Goal: Transaction & Acquisition: Purchase product/service

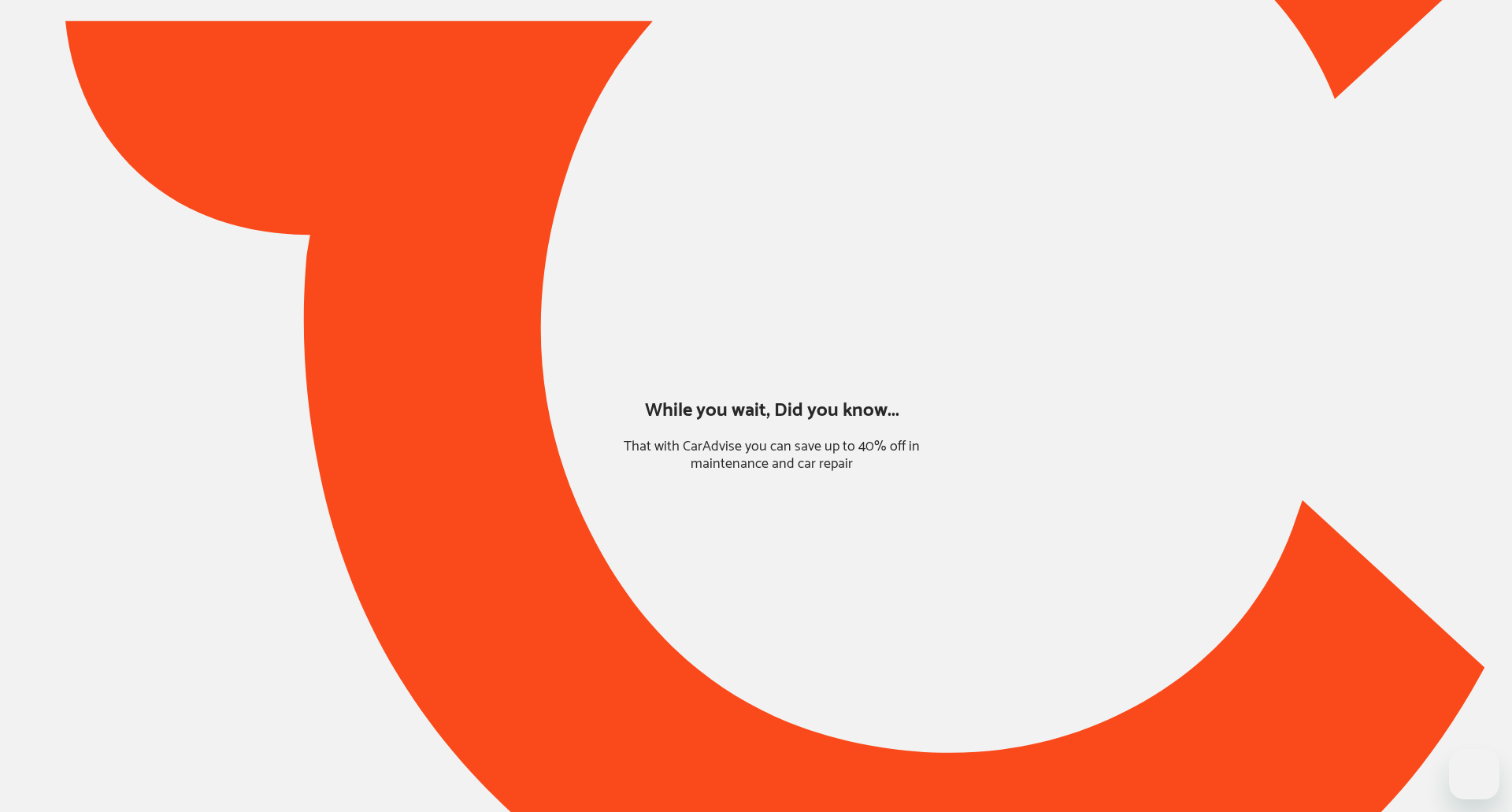
type input "*****"
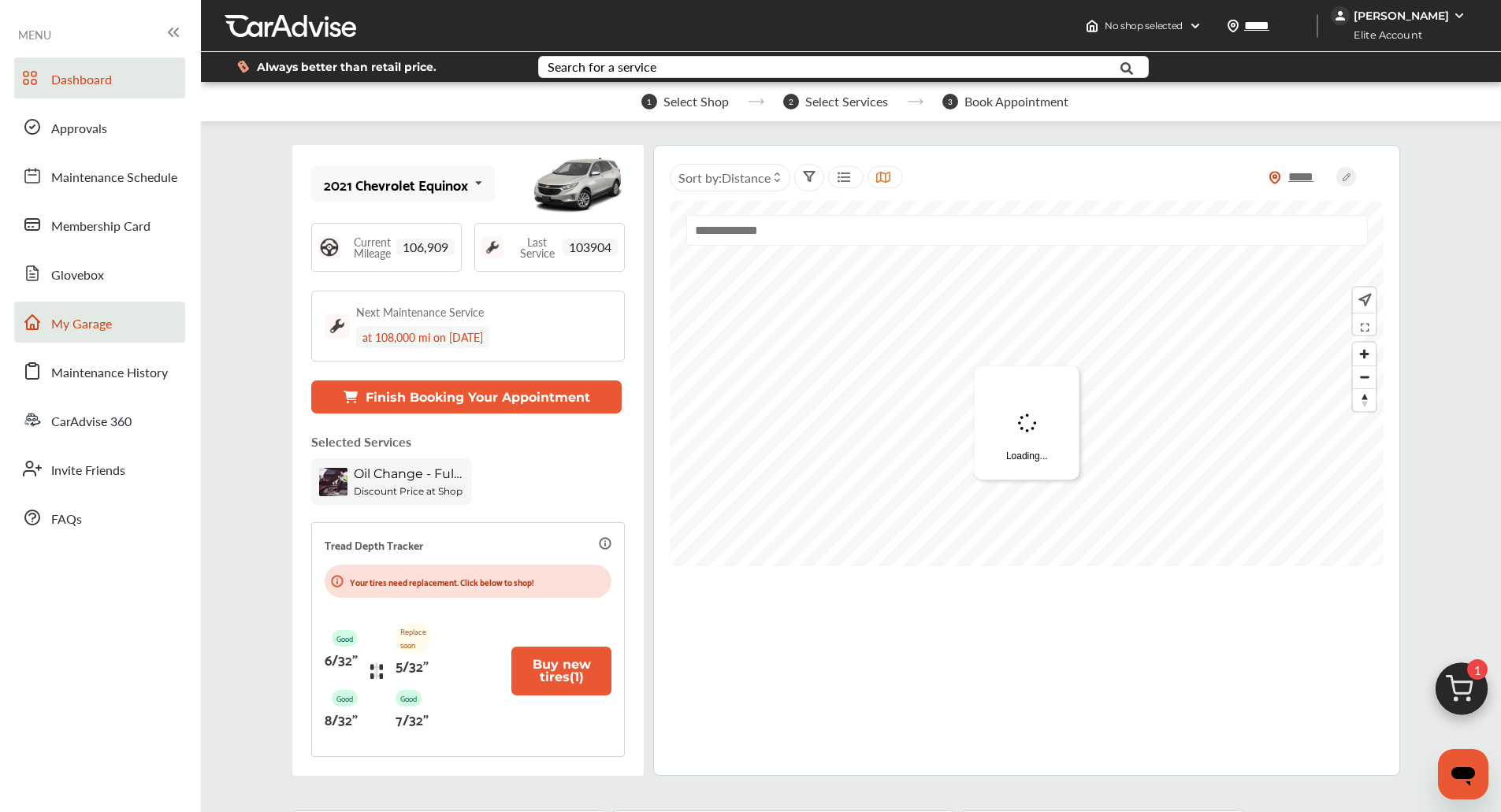
click at [130, 339] on link "My Garage" at bounding box center [99, 322] width 170 height 41
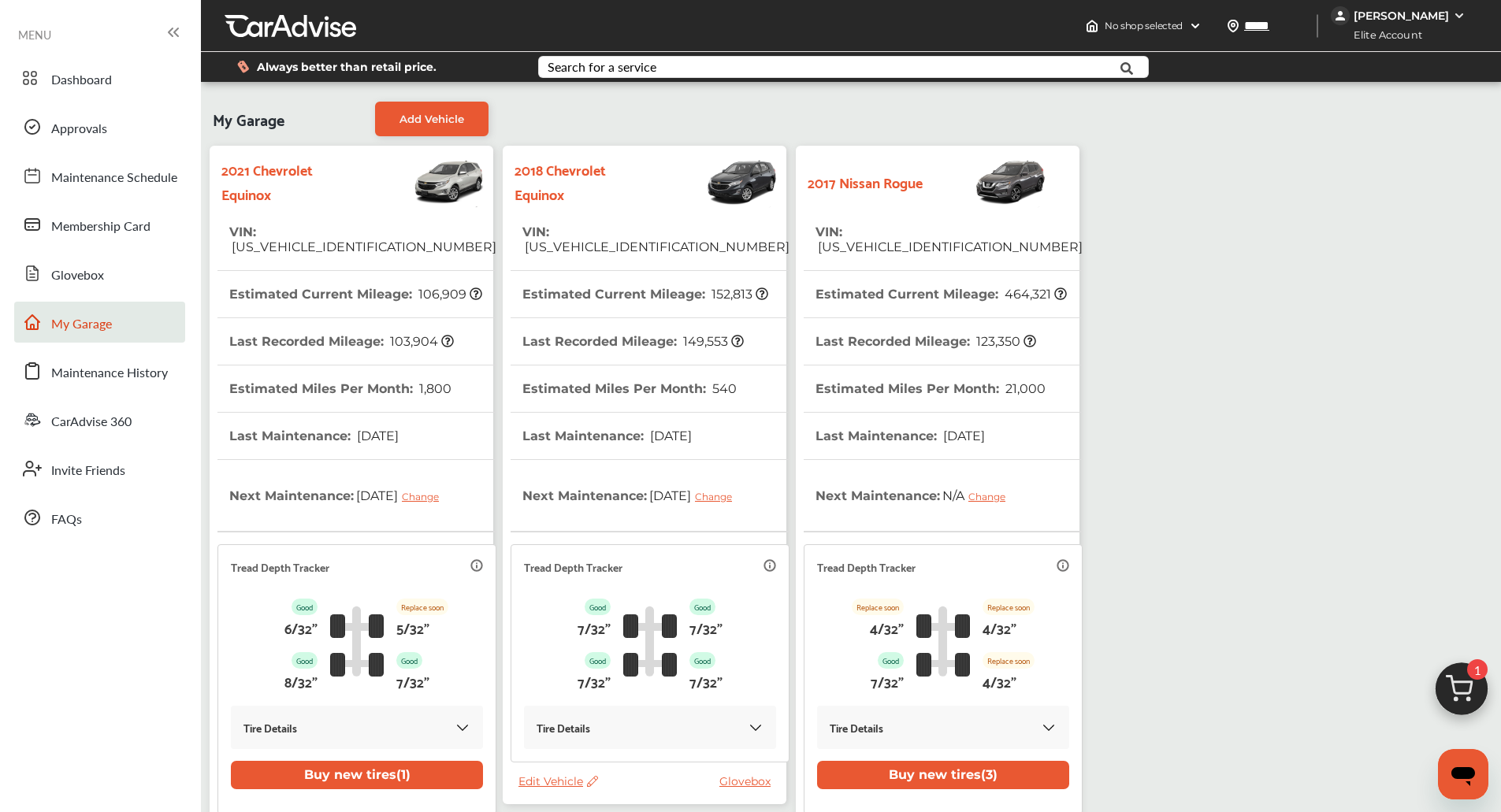
click at [590, 278] on th "Estimated Current Mileage : 152,813" at bounding box center [645, 294] width 246 height 47
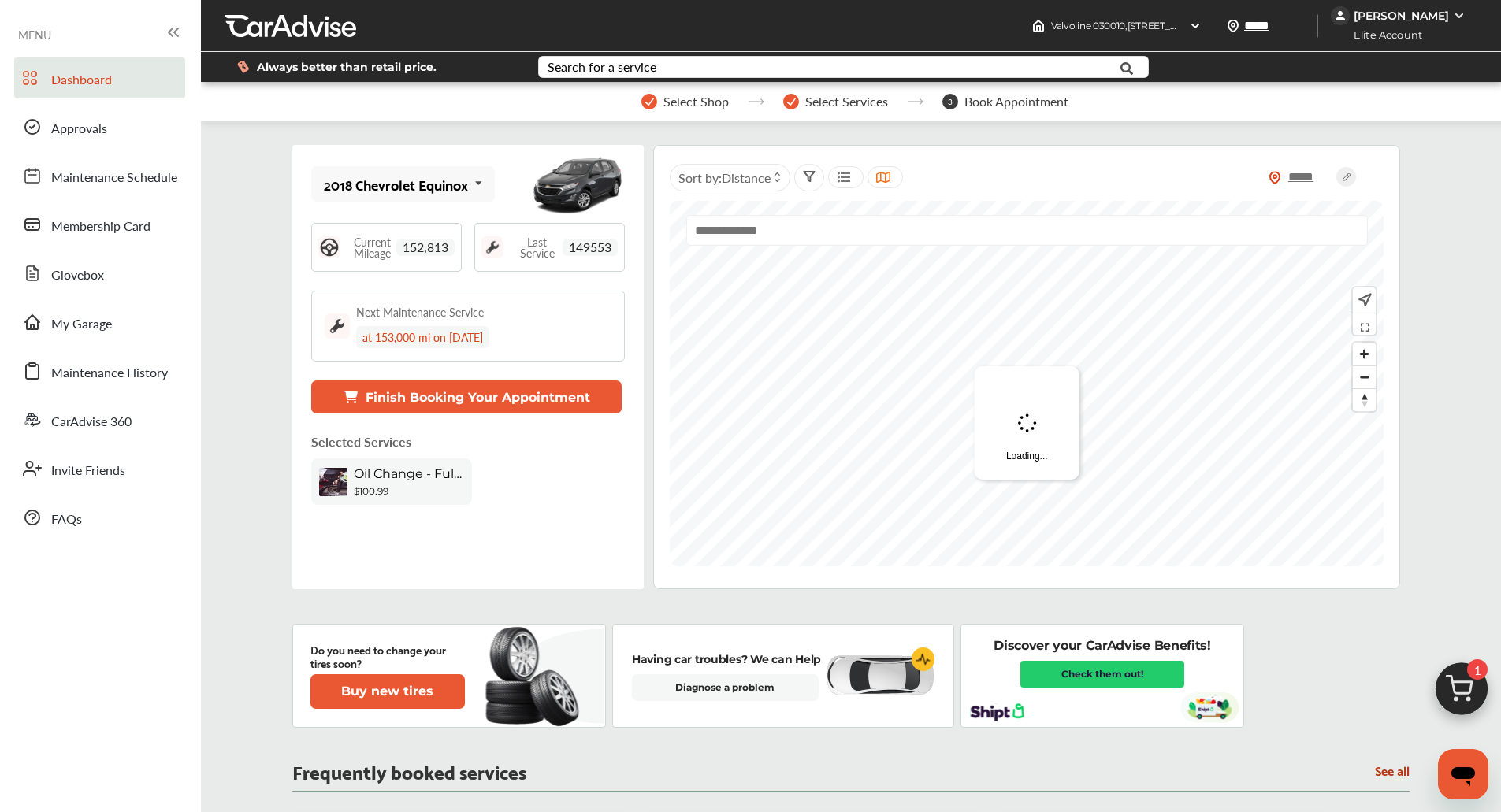
click at [1456, 687] on img at bounding box center [1461, 692] width 75 height 75
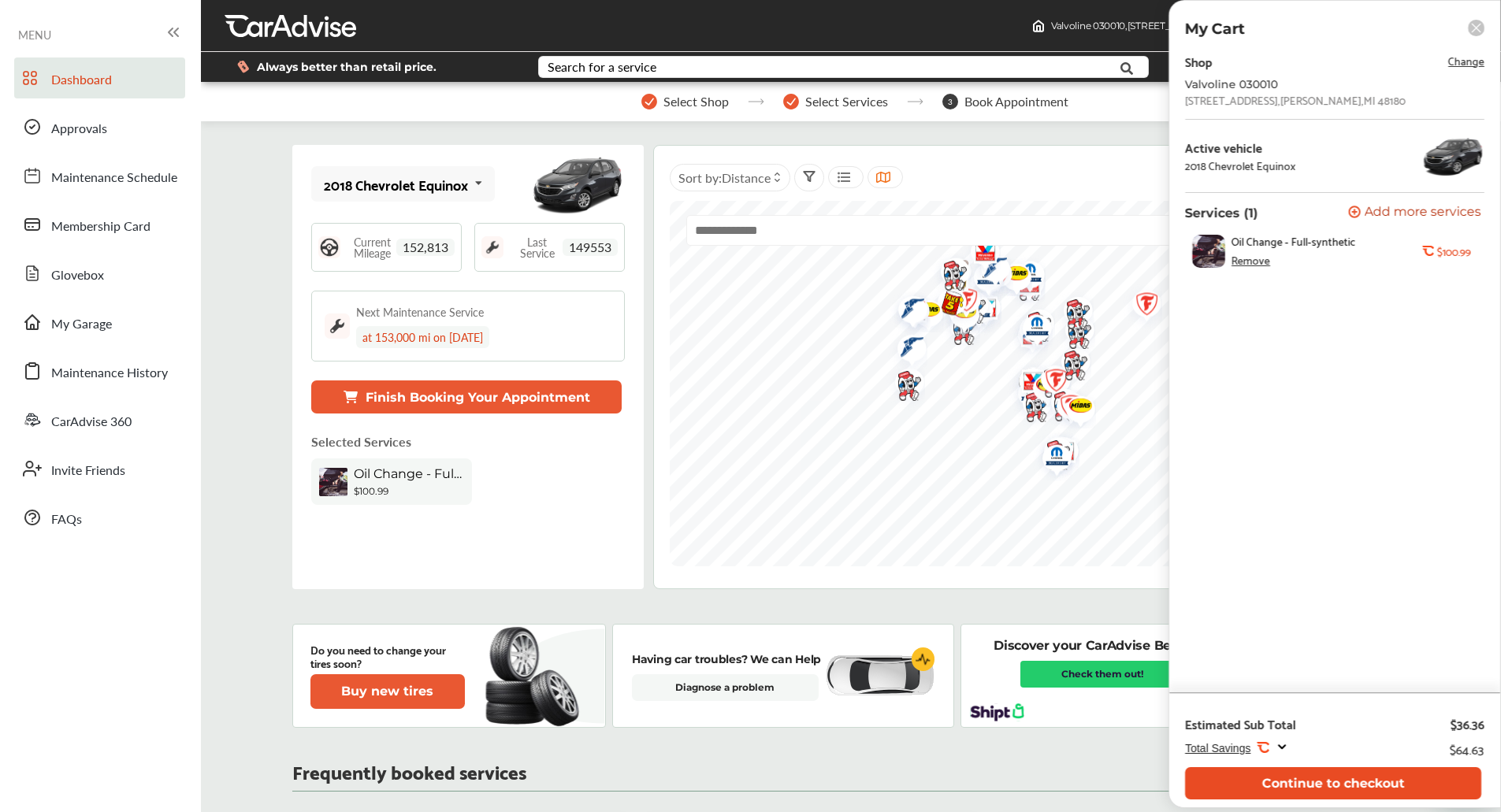
click at [1301, 779] on button "Continue to checkout" at bounding box center [1332, 783] width 296 height 32
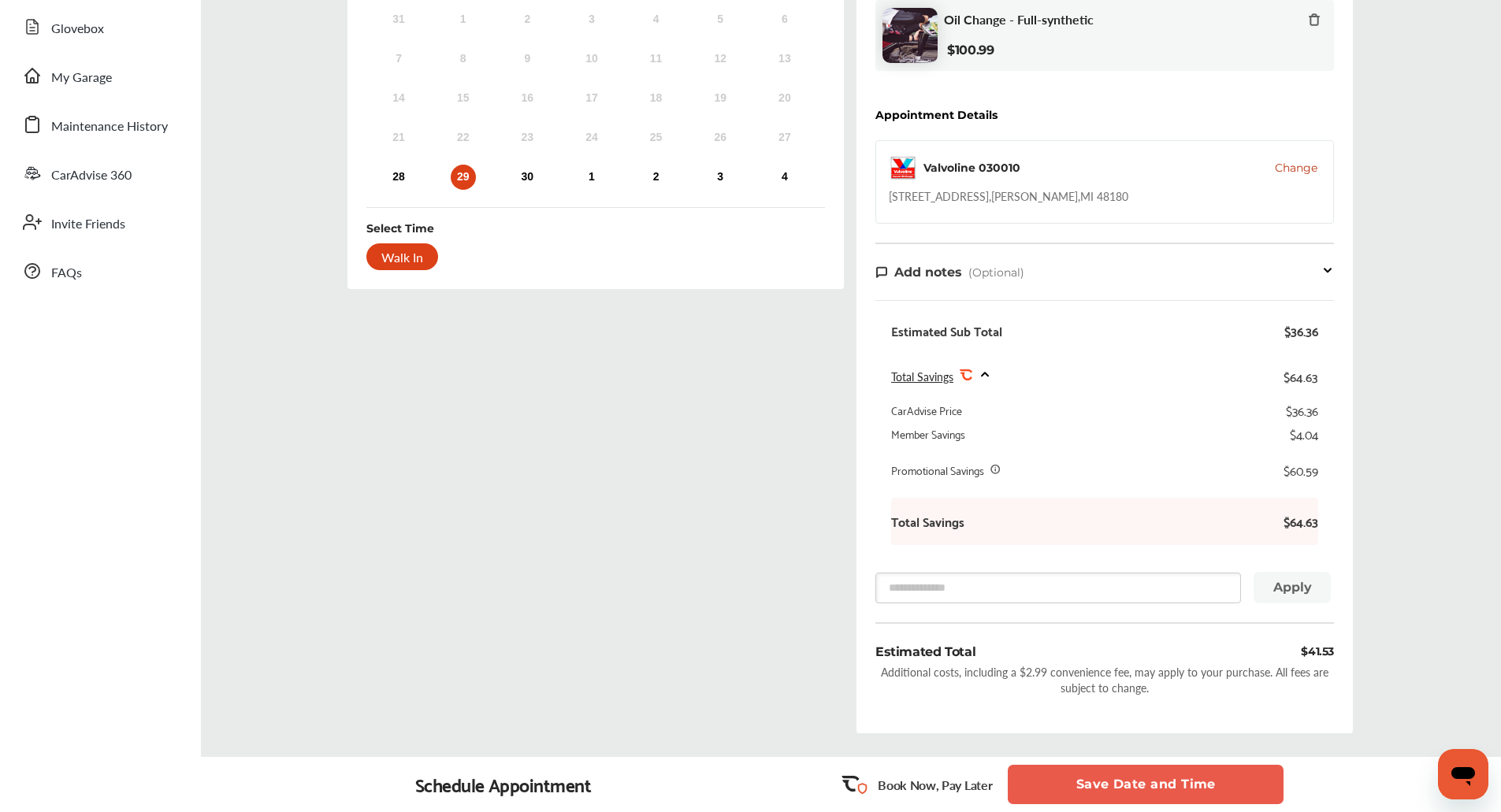
scroll to position [248, 0]
